Goal: Information Seeking & Learning: Learn about a topic

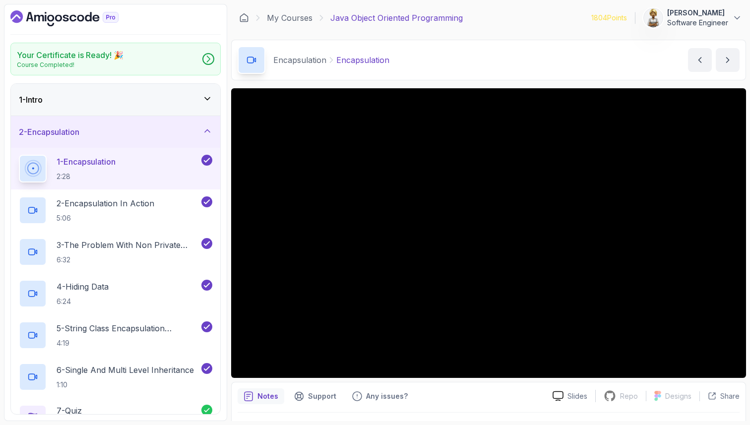
click at [213, 95] on div "1 - Intro" at bounding box center [115, 100] width 209 height 32
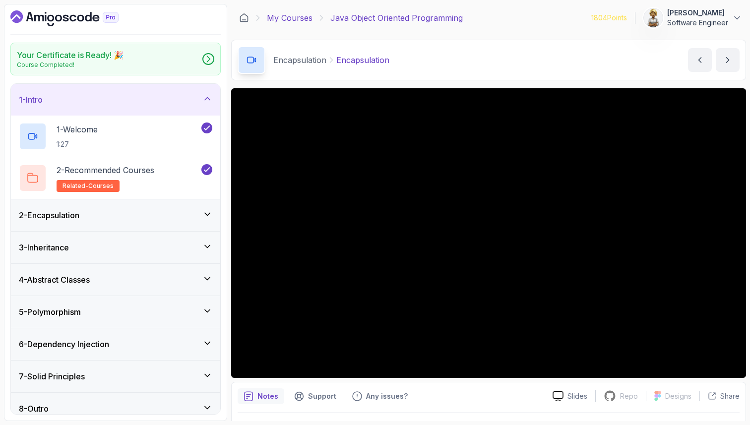
click at [302, 12] on link "My Courses" at bounding box center [290, 18] width 46 height 12
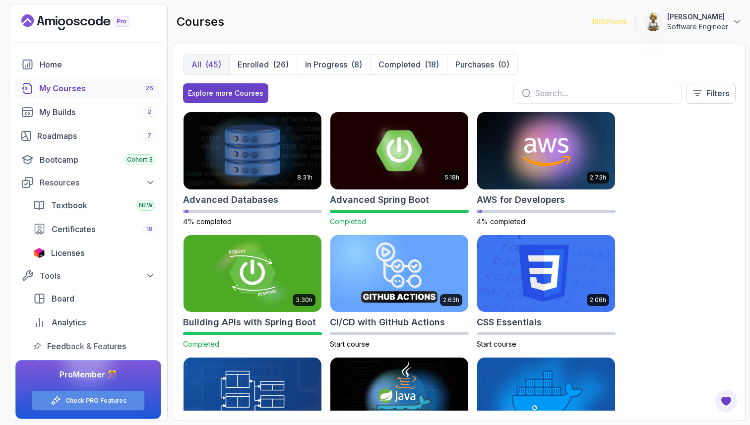
click at [94, 404] on link "Check PRO Features" at bounding box center [95, 401] width 61 height 8
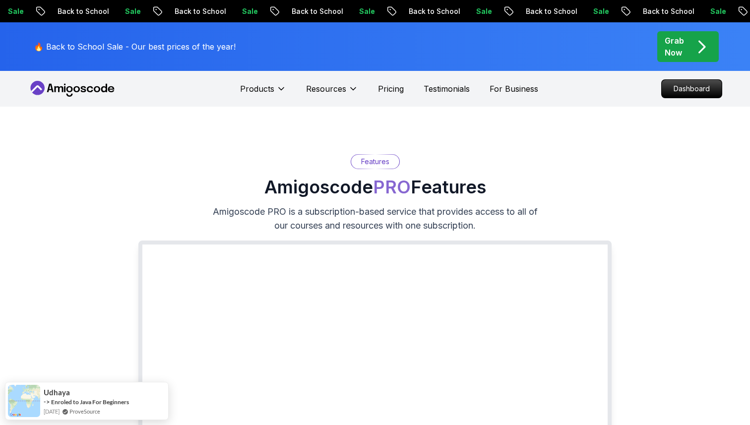
click at [234, 159] on div "Features Amigoscode PRO Features Amigoscode PRO is a subscription-based service…" at bounding box center [375, 317] width 631 height 327
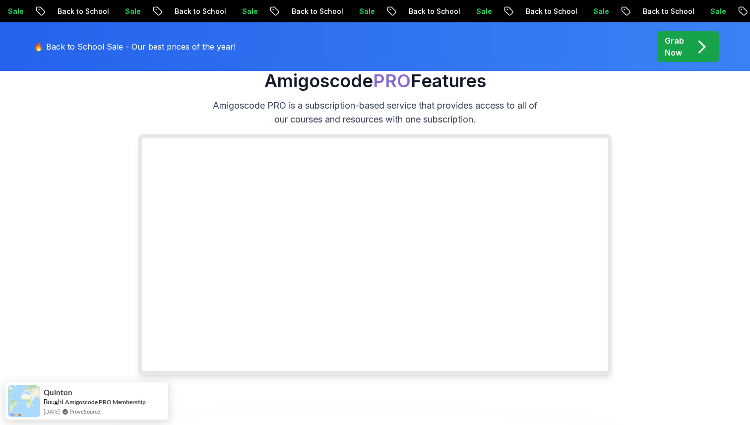
scroll to position [99, 0]
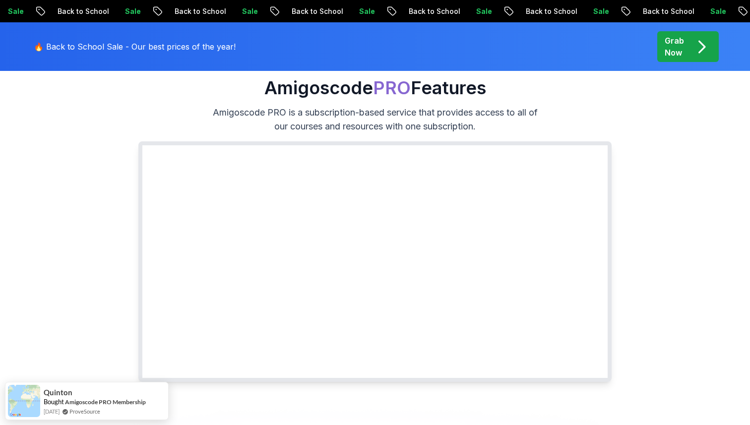
click at [698, 46] on icon "pre-order" at bounding box center [701, 46] width 19 height 19
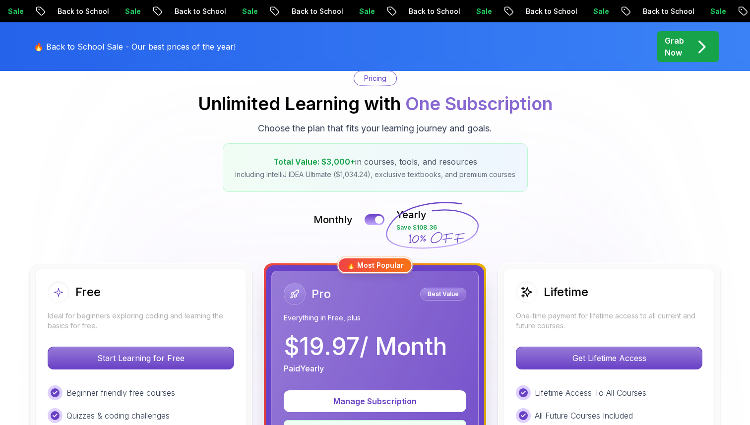
click at [702, 46] on icon "pre-order" at bounding box center [701, 46] width 19 height 19
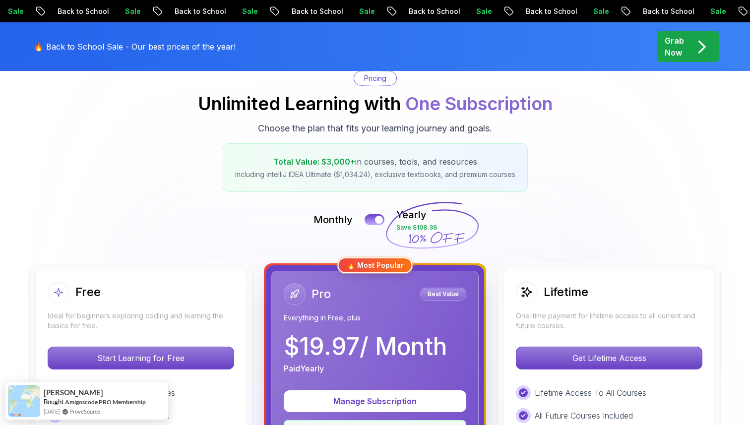
click at [627, 189] on div "Pricing Unlimited Learning with One Subscription Choose the plan that fits your…" at bounding box center [375, 131] width 695 height 121
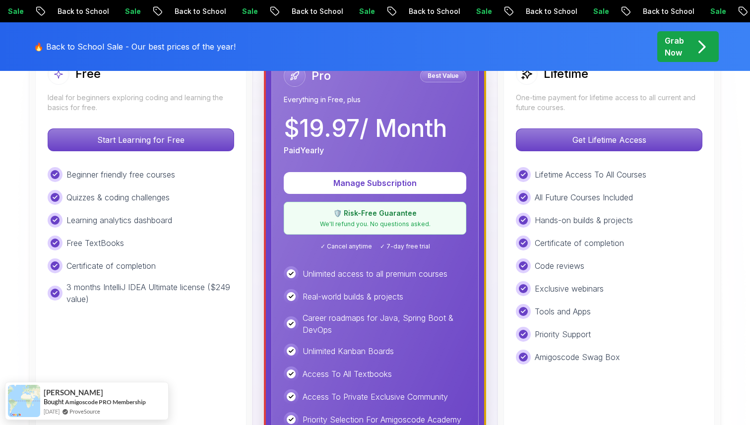
scroll to position [337, 0]
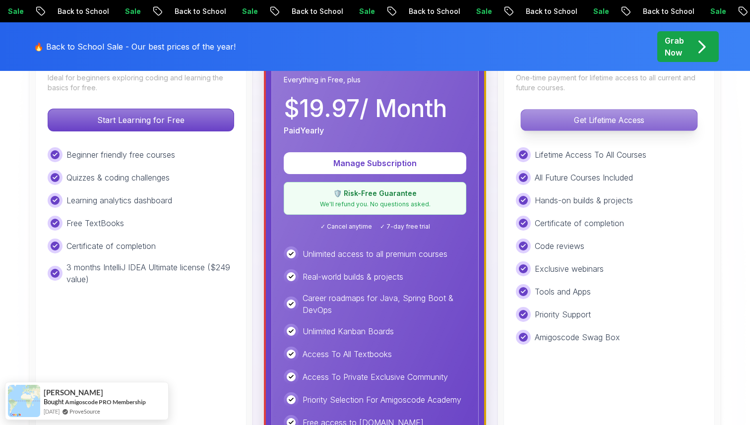
click at [636, 123] on p "Get Lifetime Access" at bounding box center [609, 120] width 176 height 21
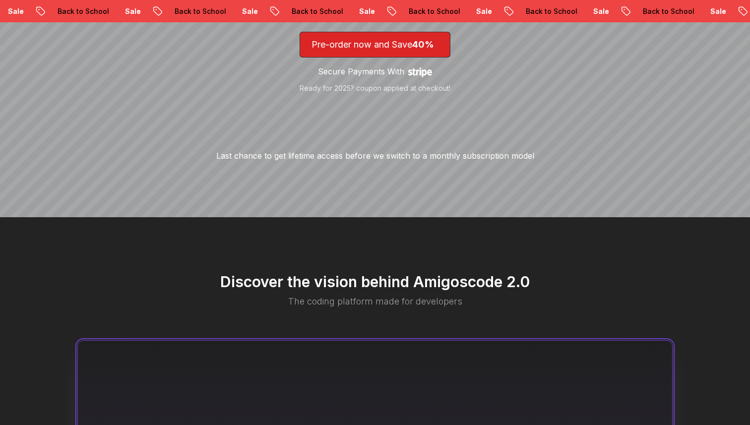
scroll to position [318, 0]
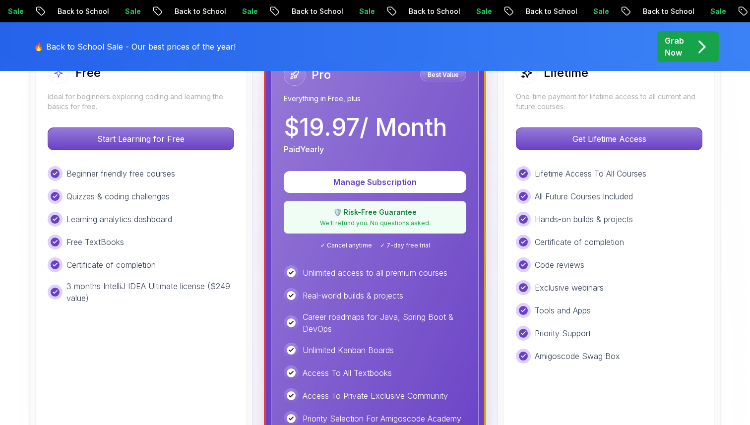
scroll to position [337, 0]
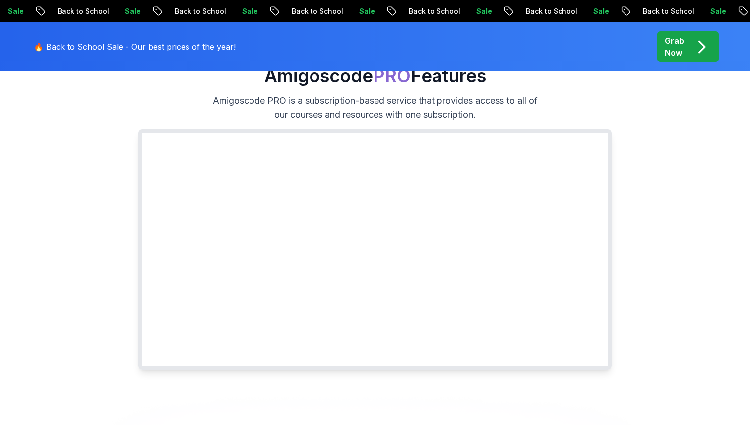
scroll to position [99, 0]
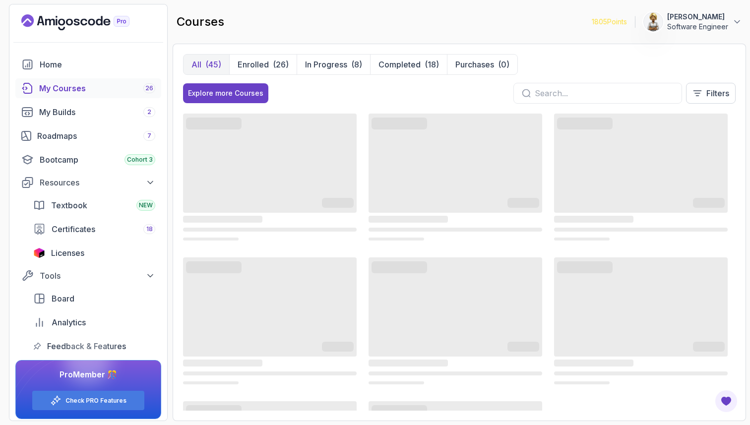
click at [557, 95] on input "text" at bounding box center [604, 93] width 139 height 12
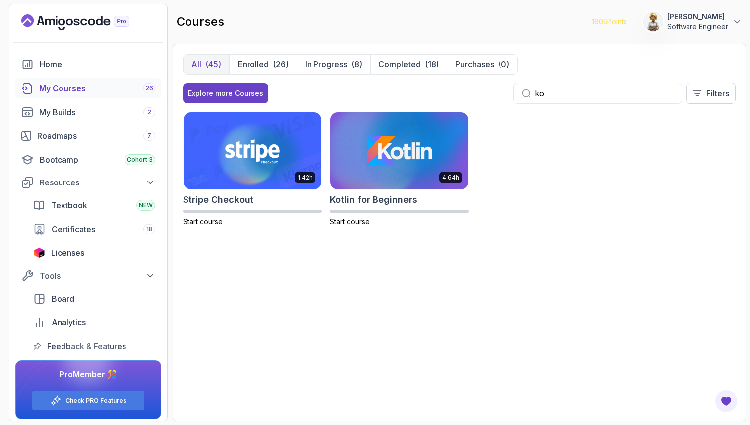
type input "k"
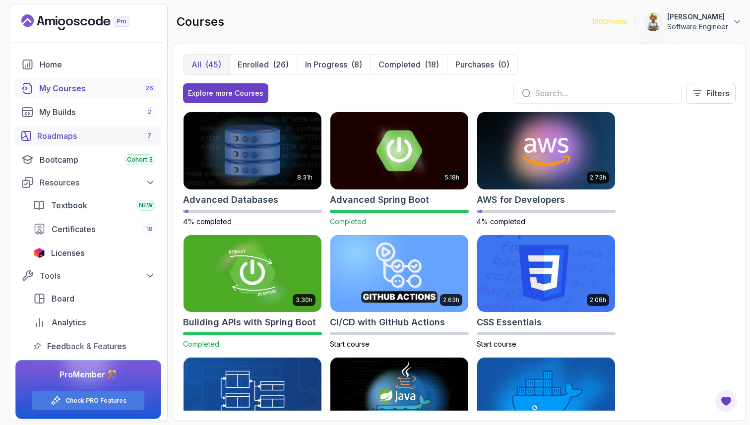
click at [62, 136] on div "Roadmaps 7" at bounding box center [96, 136] width 118 height 12
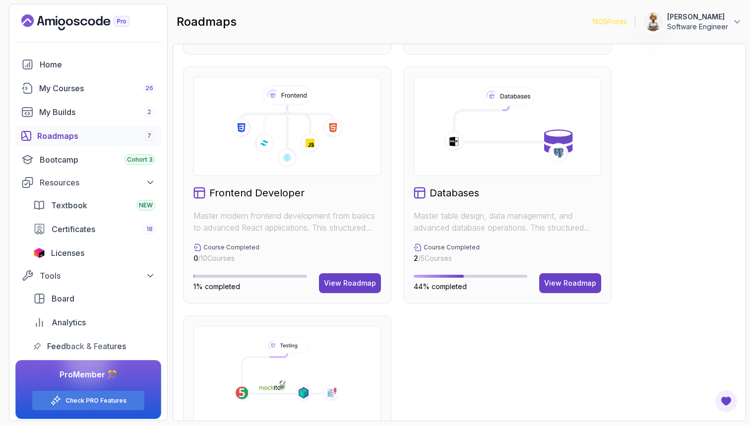
scroll to position [489, 0]
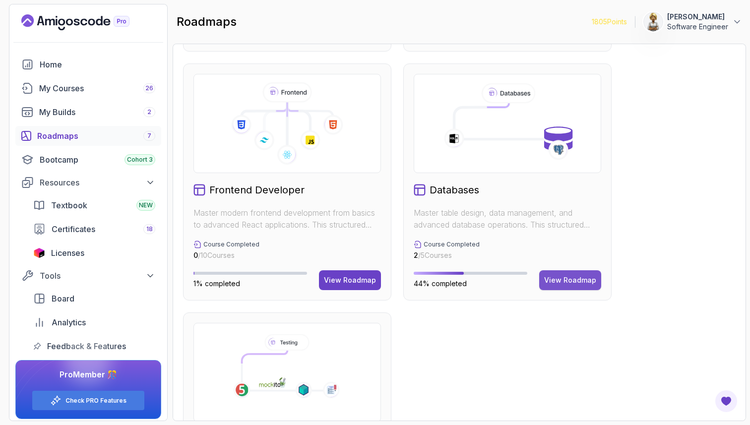
click at [566, 283] on div "View Roadmap" at bounding box center [570, 280] width 52 height 10
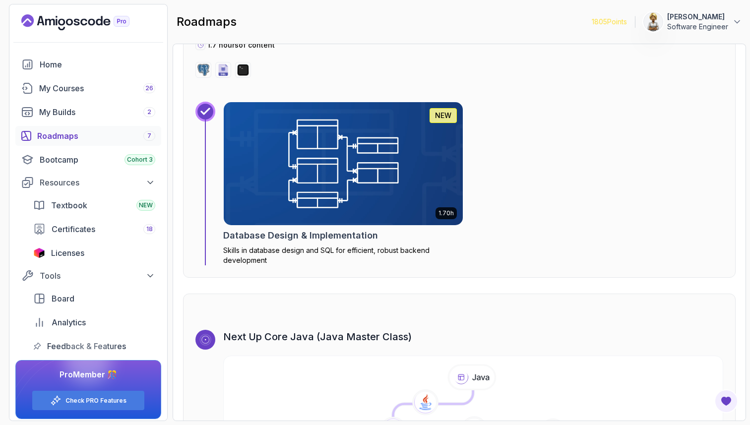
scroll to position [1635, 0]
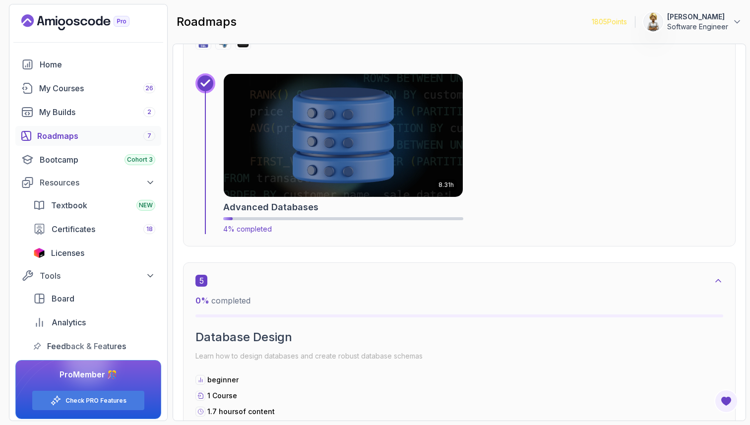
click at [338, 164] on img at bounding box center [343, 135] width 251 height 129
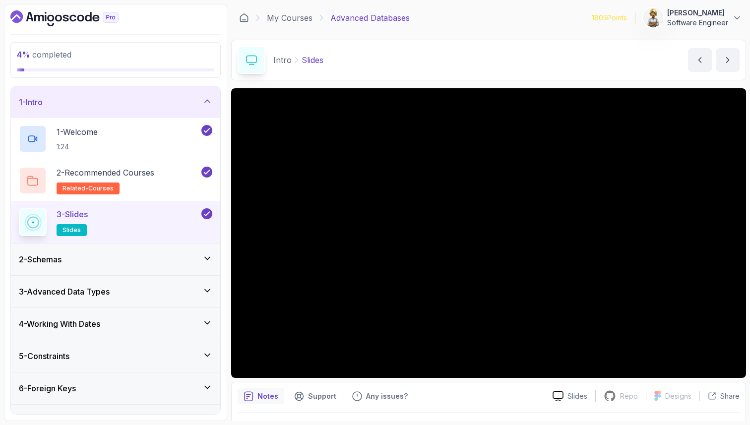
click at [202, 259] on div "2 - Schemas" at bounding box center [115, 260] width 193 height 12
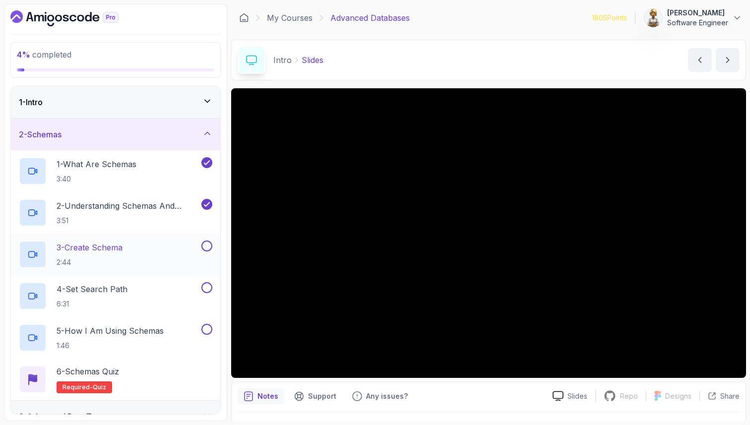
click at [175, 247] on div "3 - Create Schema 2:44" at bounding box center [109, 255] width 181 height 28
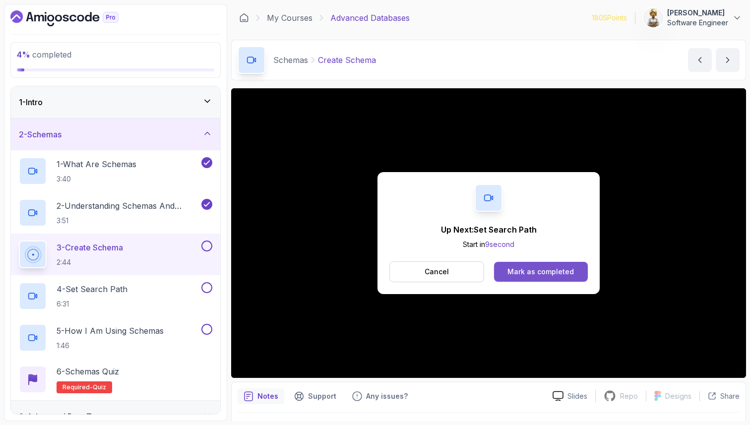
click at [551, 271] on div "Mark as completed" at bounding box center [541, 272] width 66 height 10
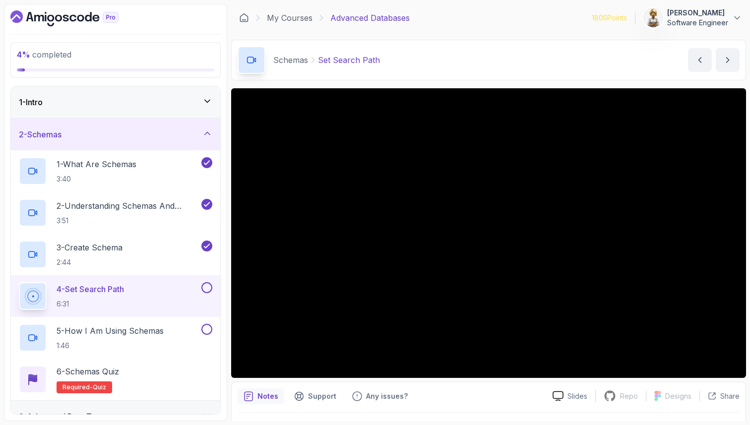
click at [208, 287] on button at bounding box center [206, 287] width 11 height 11
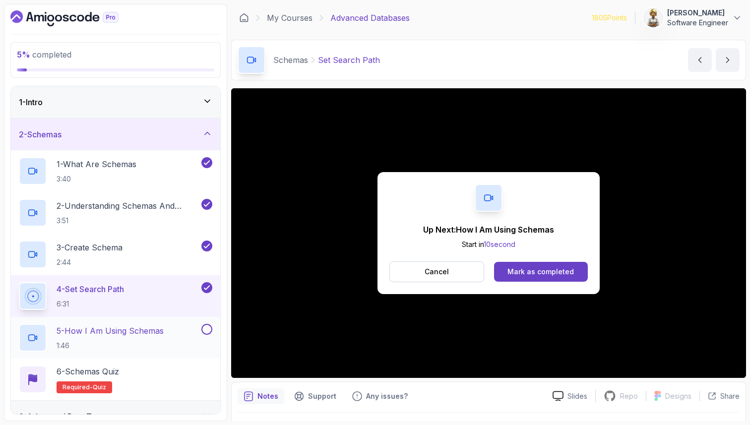
click at [136, 335] on p "5 - How I Am Using Schemas" at bounding box center [110, 331] width 107 height 12
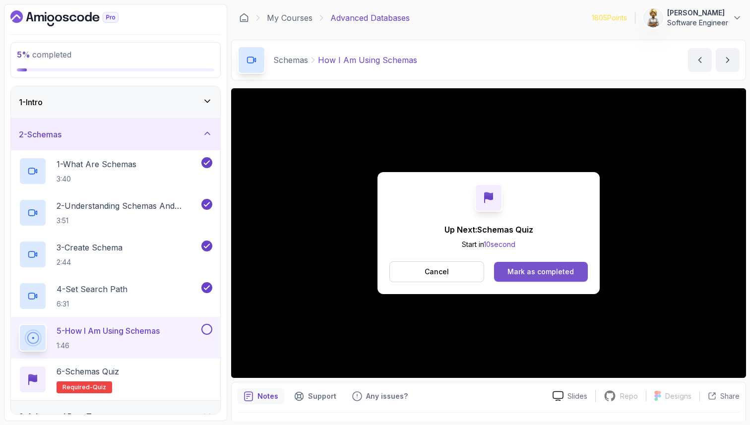
click at [520, 264] on button "Mark as completed" at bounding box center [541, 272] width 94 height 20
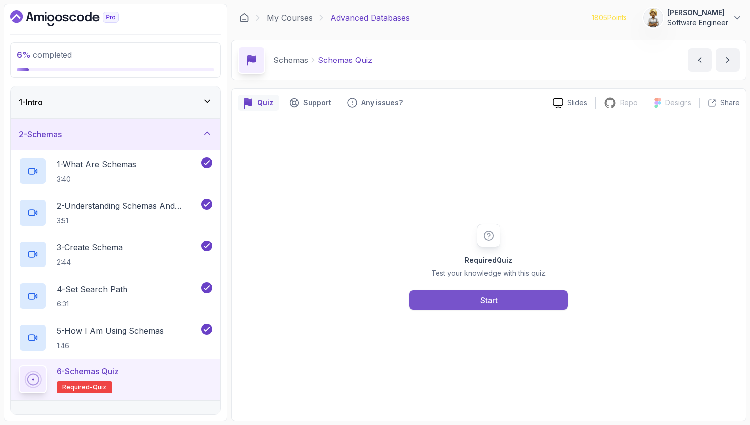
click at [451, 301] on button "Start" at bounding box center [488, 300] width 159 height 20
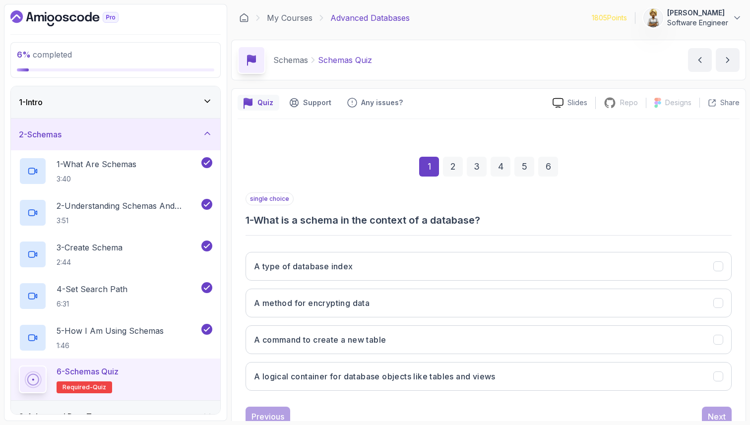
click at [319, 171] on div "1 2 3 4 5 6" at bounding box center [489, 167] width 486 height 52
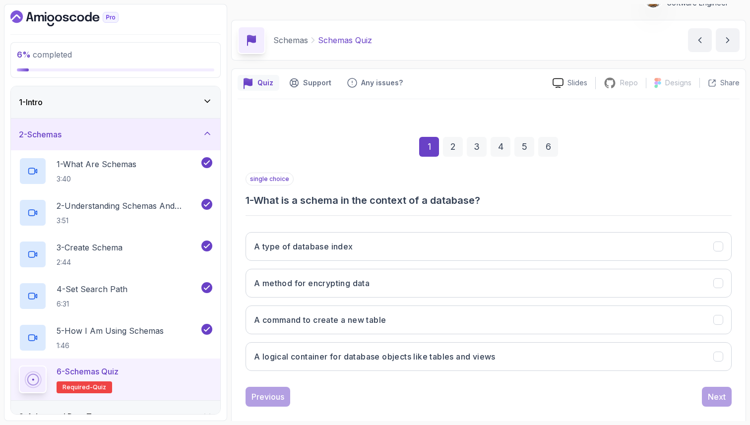
scroll to position [34, 0]
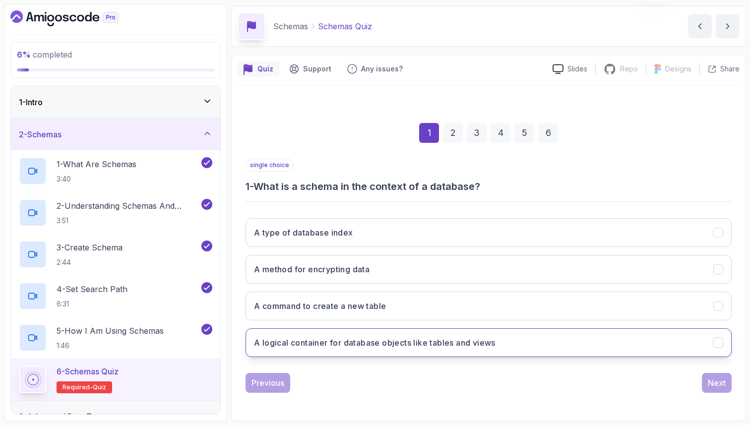
click at [329, 344] on h3 "A logical container for database objects like tables and views" at bounding box center [375, 343] width 242 height 12
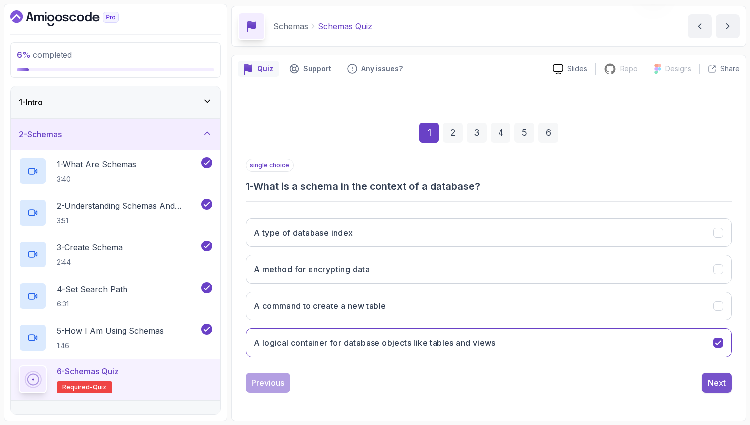
click at [713, 384] on div "Next" at bounding box center [717, 383] width 18 height 12
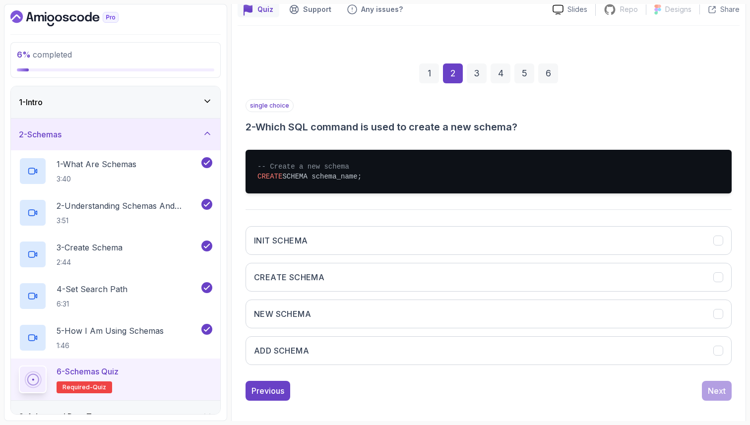
scroll to position [101, 0]
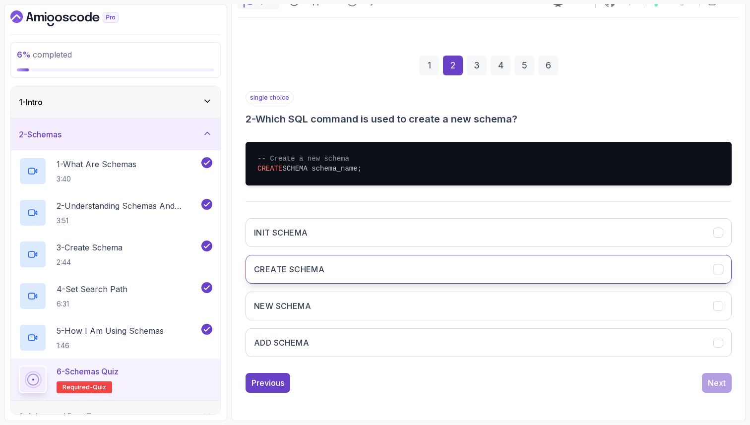
click at [620, 271] on button "CREATE SCHEMA" at bounding box center [489, 269] width 486 height 29
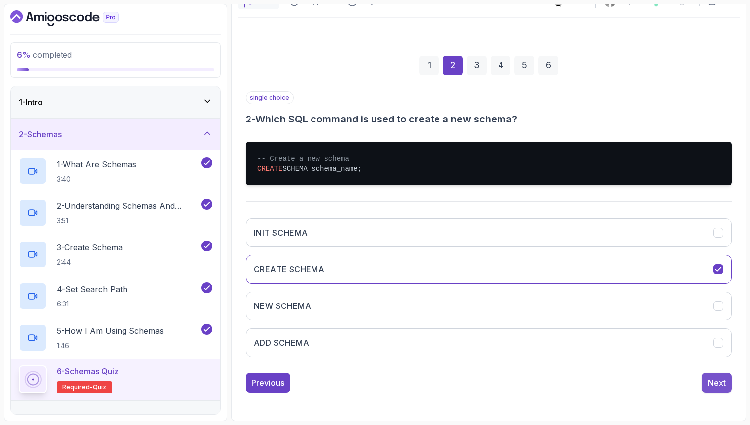
click at [710, 388] on div "Next" at bounding box center [717, 383] width 18 height 12
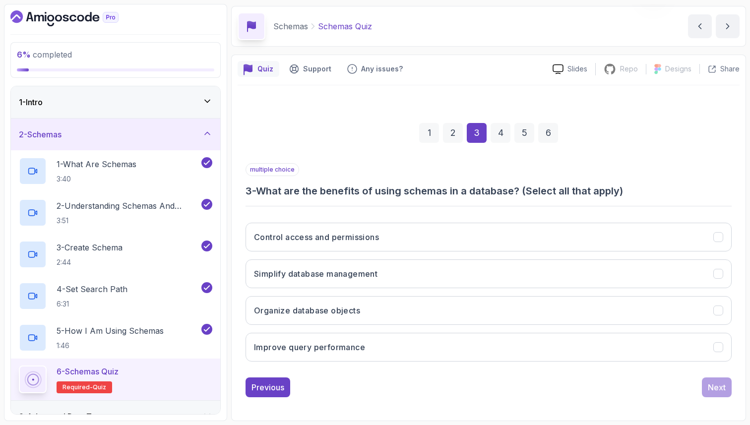
scroll to position [34, 0]
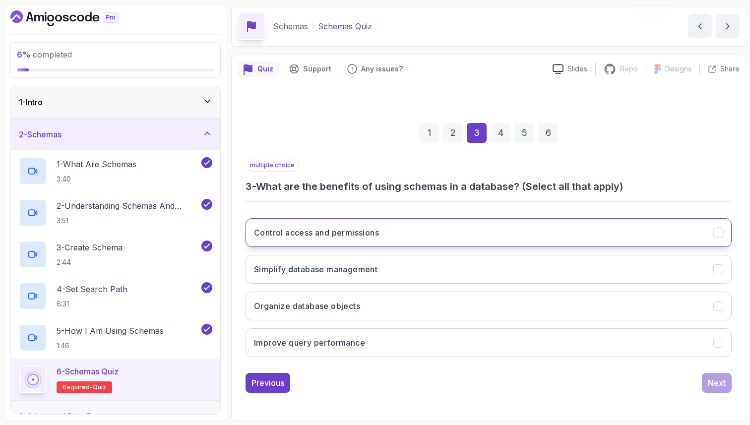
click at [384, 235] on button "Control access and permissions" at bounding box center [489, 232] width 486 height 29
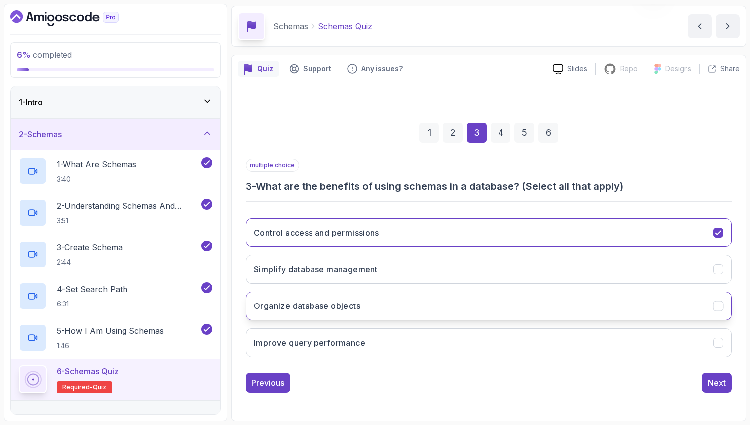
click at [344, 309] on h3 "Organize database objects" at bounding box center [307, 306] width 106 height 12
click at [338, 274] on h3 "Simplify database management" at bounding box center [316, 269] width 124 height 12
click at [715, 385] on div "Next" at bounding box center [717, 383] width 18 height 12
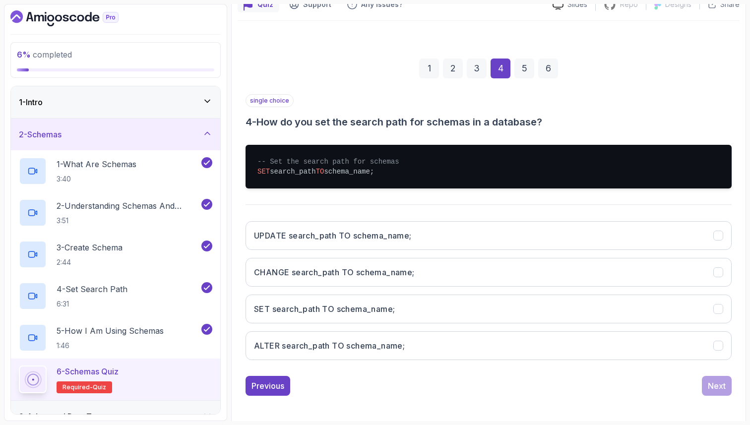
scroll to position [101, 0]
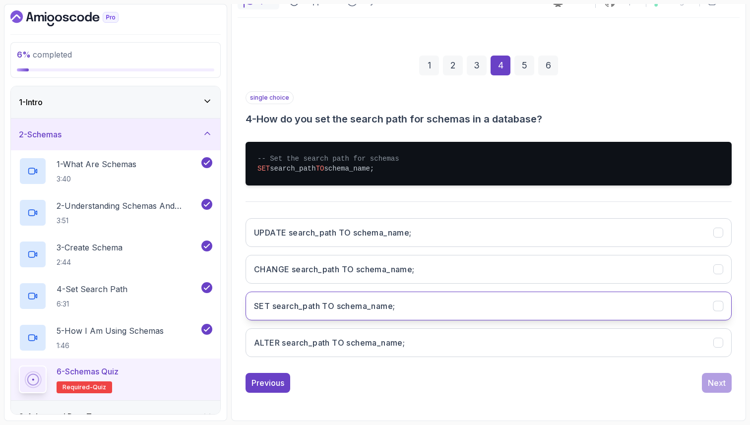
click at [422, 306] on button "SET search_path TO schema_name;" at bounding box center [489, 306] width 486 height 29
click at [718, 385] on div "Next" at bounding box center [717, 383] width 18 height 12
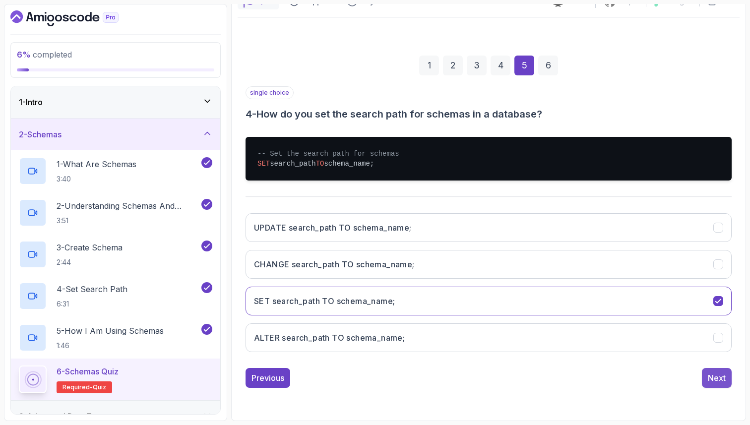
scroll to position [34, 0]
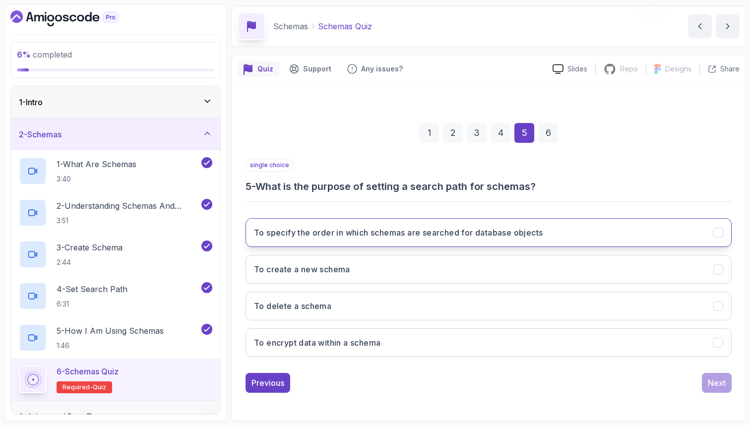
click at [560, 227] on button "To specify the order in which schemas are searched for database objects" at bounding box center [489, 232] width 486 height 29
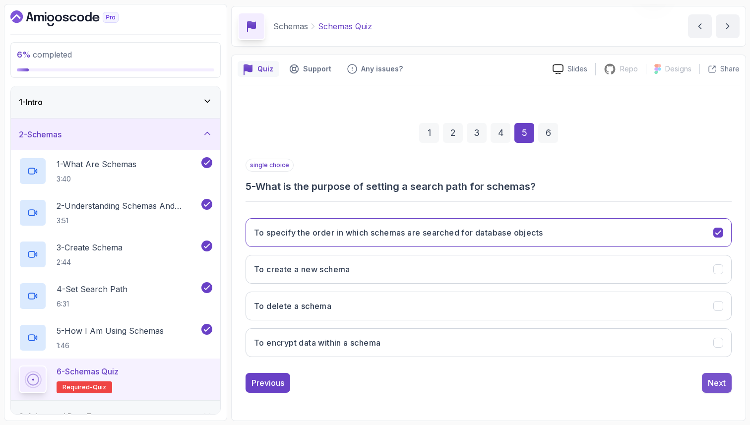
click at [723, 385] on div "Next" at bounding box center [717, 383] width 18 height 12
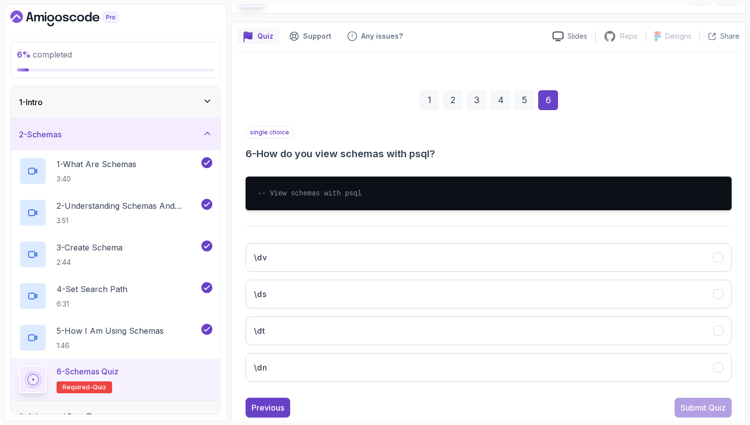
scroll to position [73, 0]
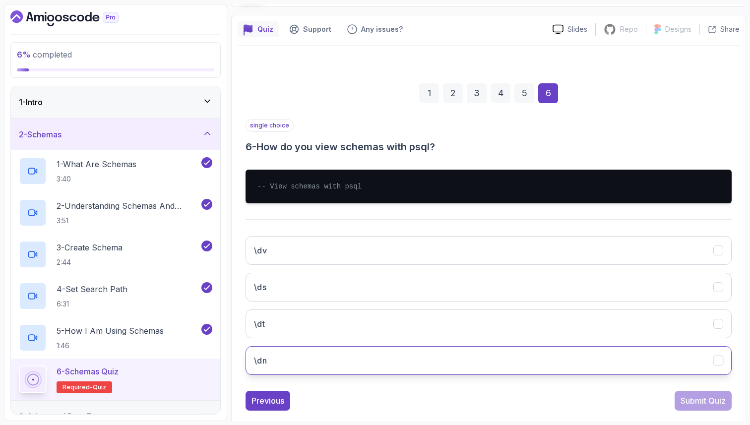
click at [631, 355] on button "\dn" at bounding box center [489, 360] width 486 height 29
click at [703, 396] on div "Submit Quiz" at bounding box center [703, 401] width 45 height 12
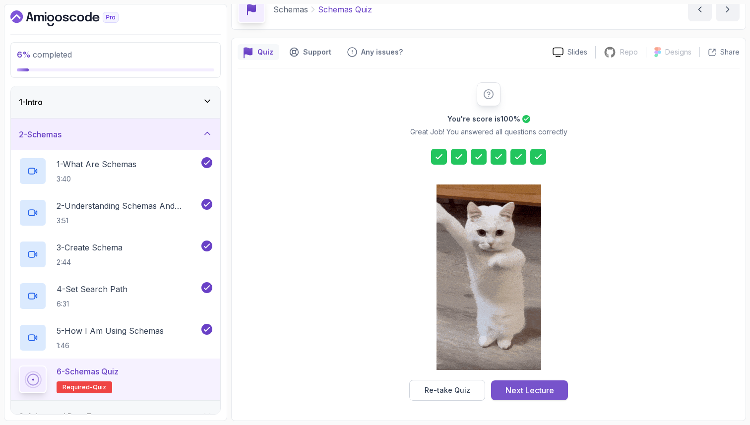
click at [511, 392] on div "Next Lecture" at bounding box center [530, 391] width 49 height 12
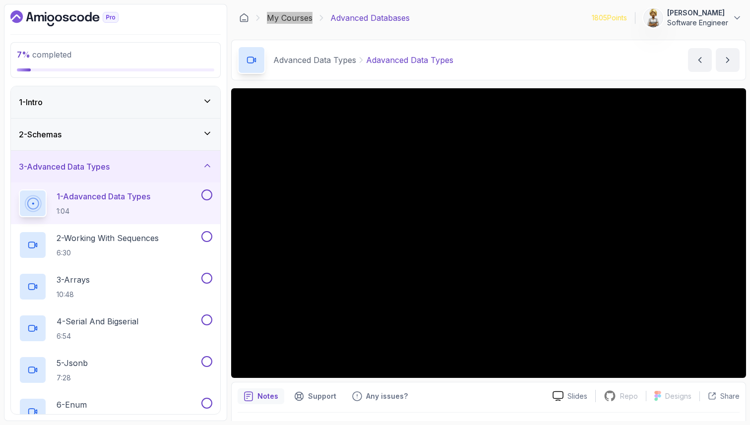
drag, startPoint x: 294, startPoint y: 17, endPoint x: 108, endPoint y: 1, distance: 186.2
click at [0, 0] on section "7 % completed 1 - Intro 2 - Schemas 3 - Advanced Data Types 1 - Adavanced Data …" at bounding box center [375, 212] width 750 height 425
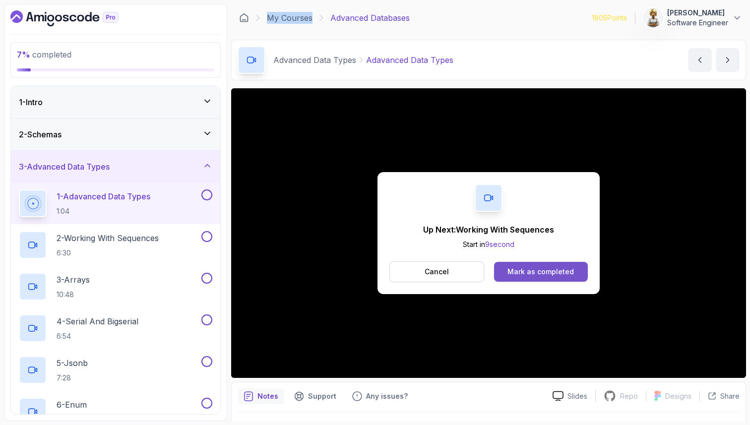
click at [539, 268] on div "Mark as completed" at bounding box center [541, 272] width 66 height 10
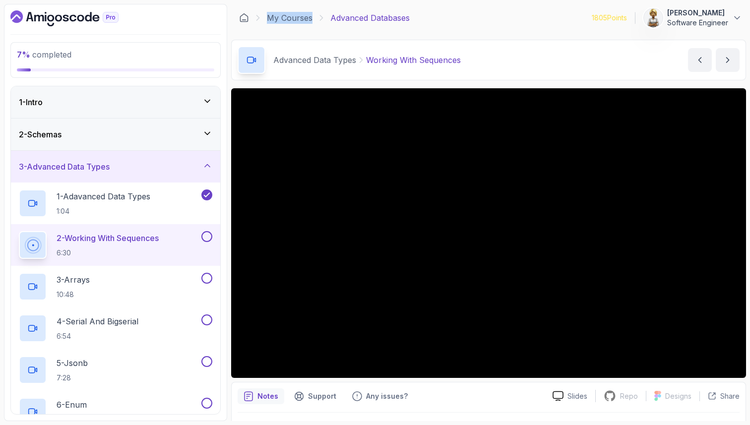
click at [122, 249] on p "6:30" at bounding box center [108, 253] width 102 height 10
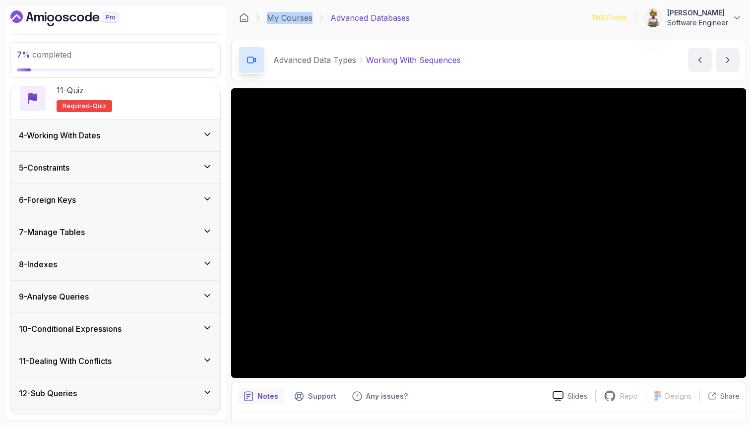
scroll to position [839, 0]
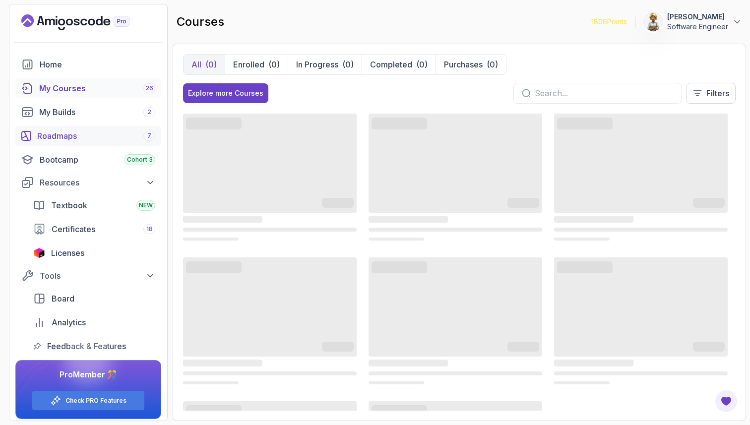
click at [64, 136] on div "Roadmaps 7" at bounding box center [96, 136] width 118 height 12
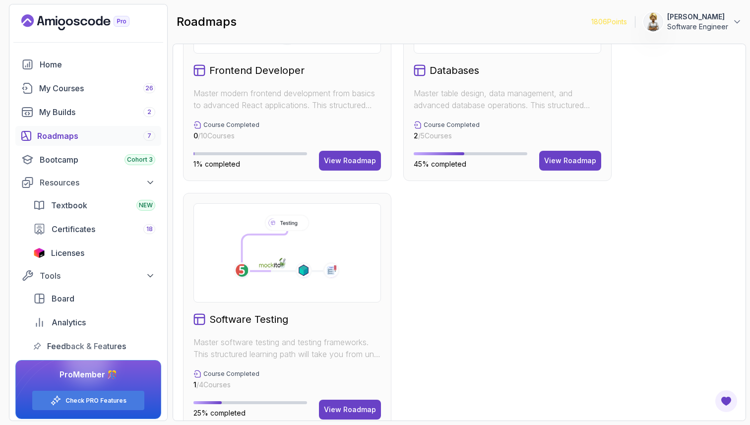
scroll to position [628, 0]
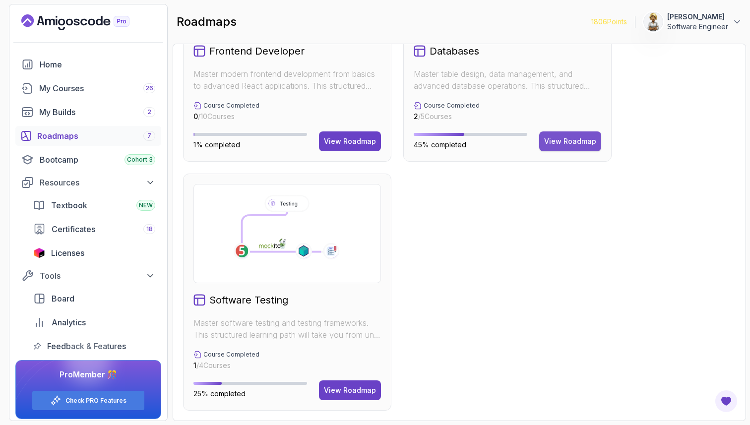
click at [569, 138] on div "View Roadmap" at bounding box center [570, 141] width 52 height 10
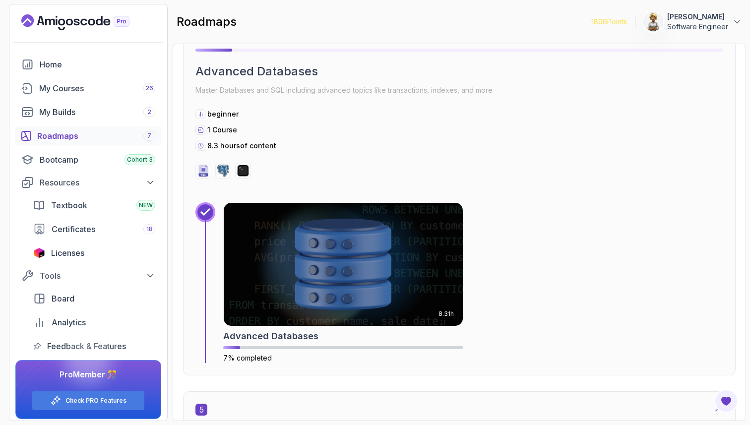
scroll to position [1374, 0]
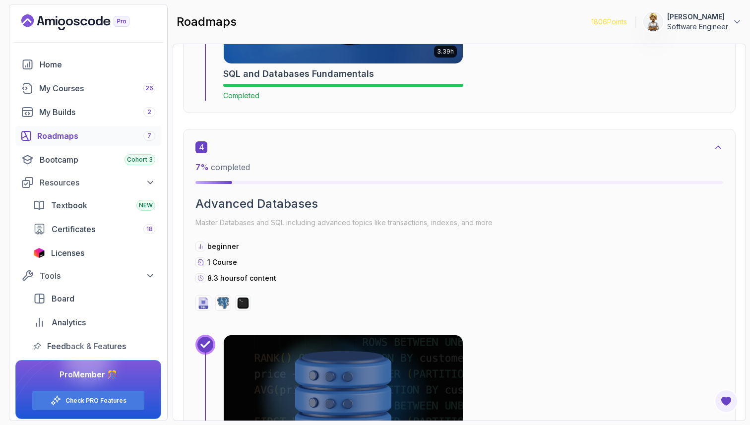
click at [594, 259] on div "1 Course" at bounding box center [459, 262] width 528 height 10
